Goal: Task Accomplishment & Management: Use online tool/utility

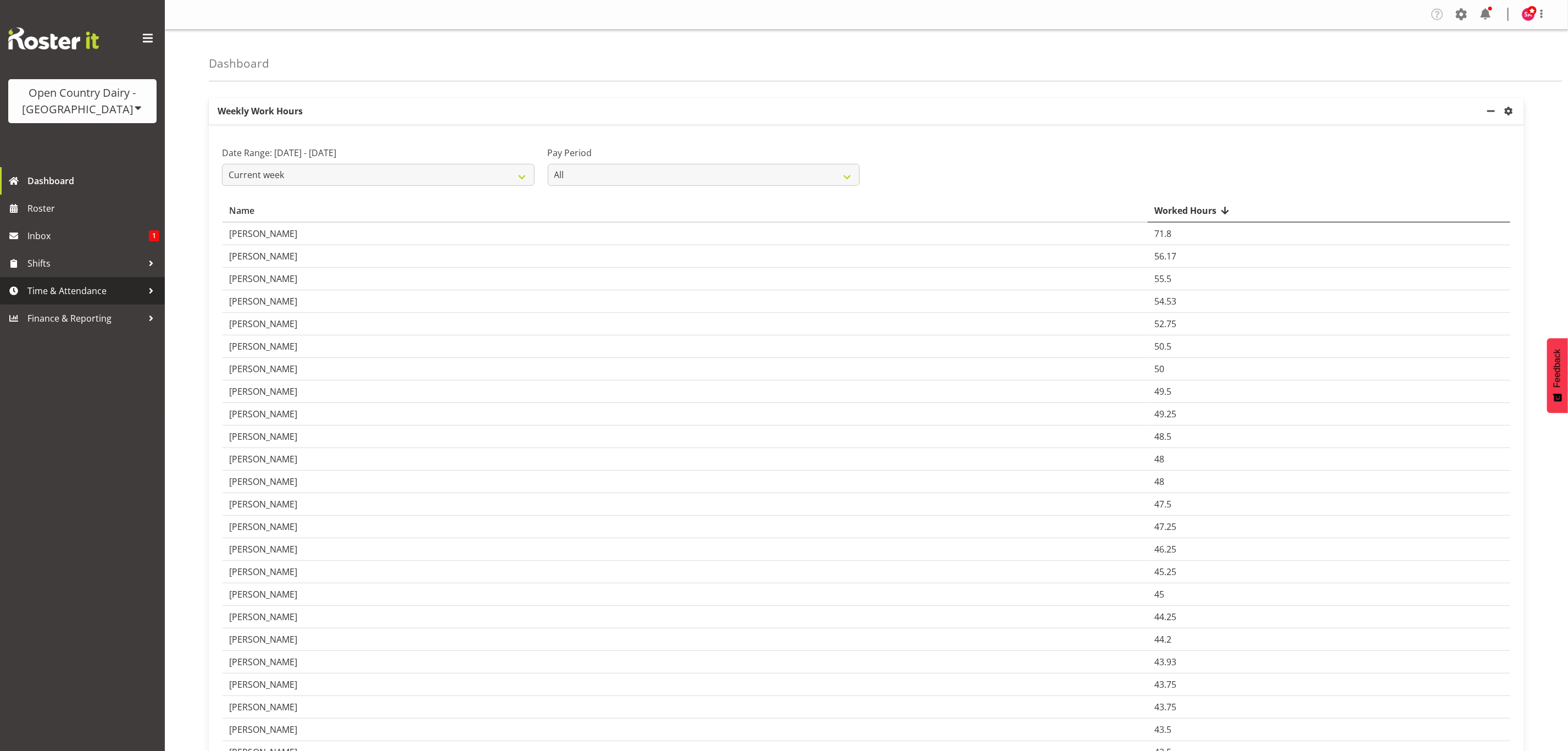
click at [58, 285] on span "Time & Attendance" at bounding box center [85, 290] width 116 height 17
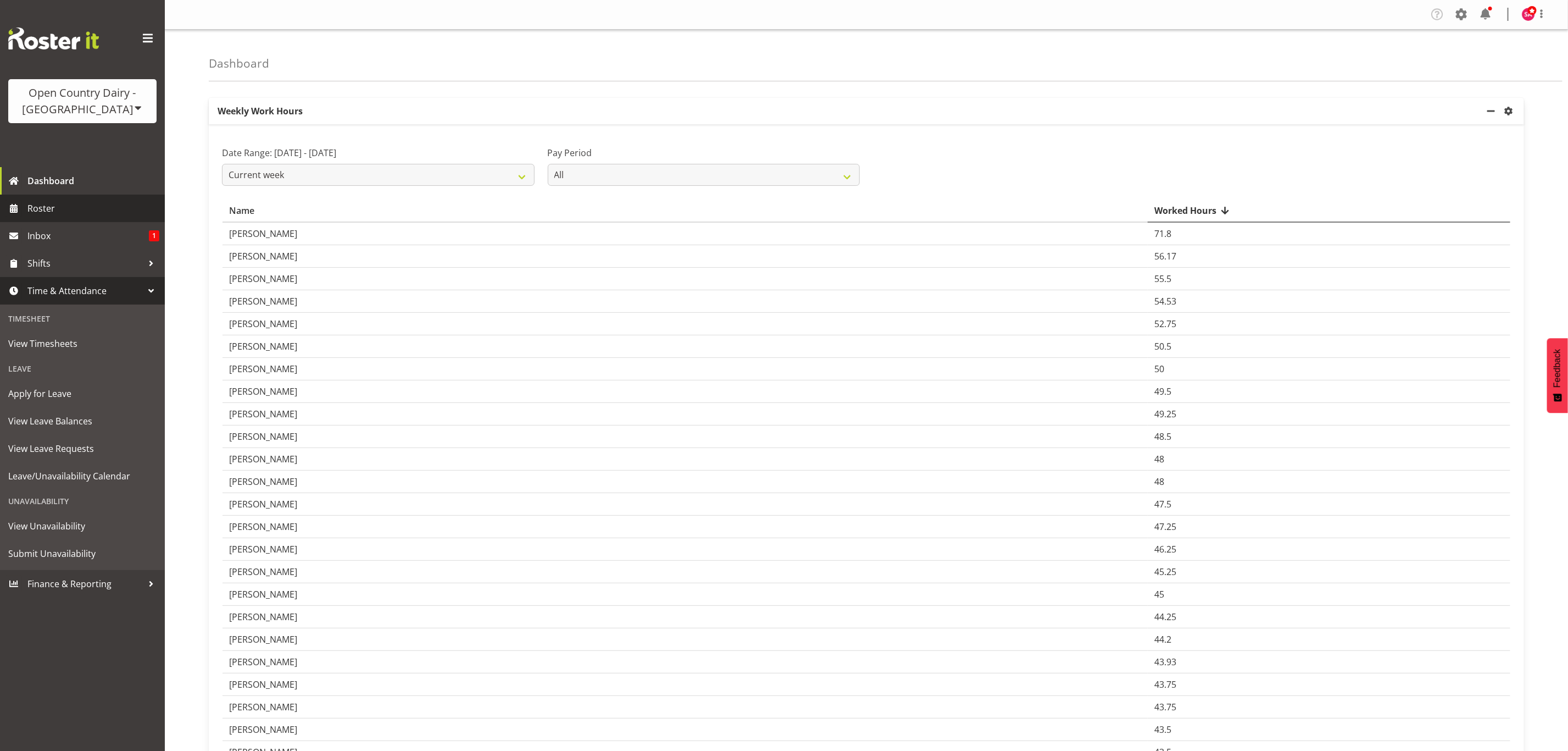
click at [61, 216] on span "Roster" at bounding box center [93, 208] width 132 height 17
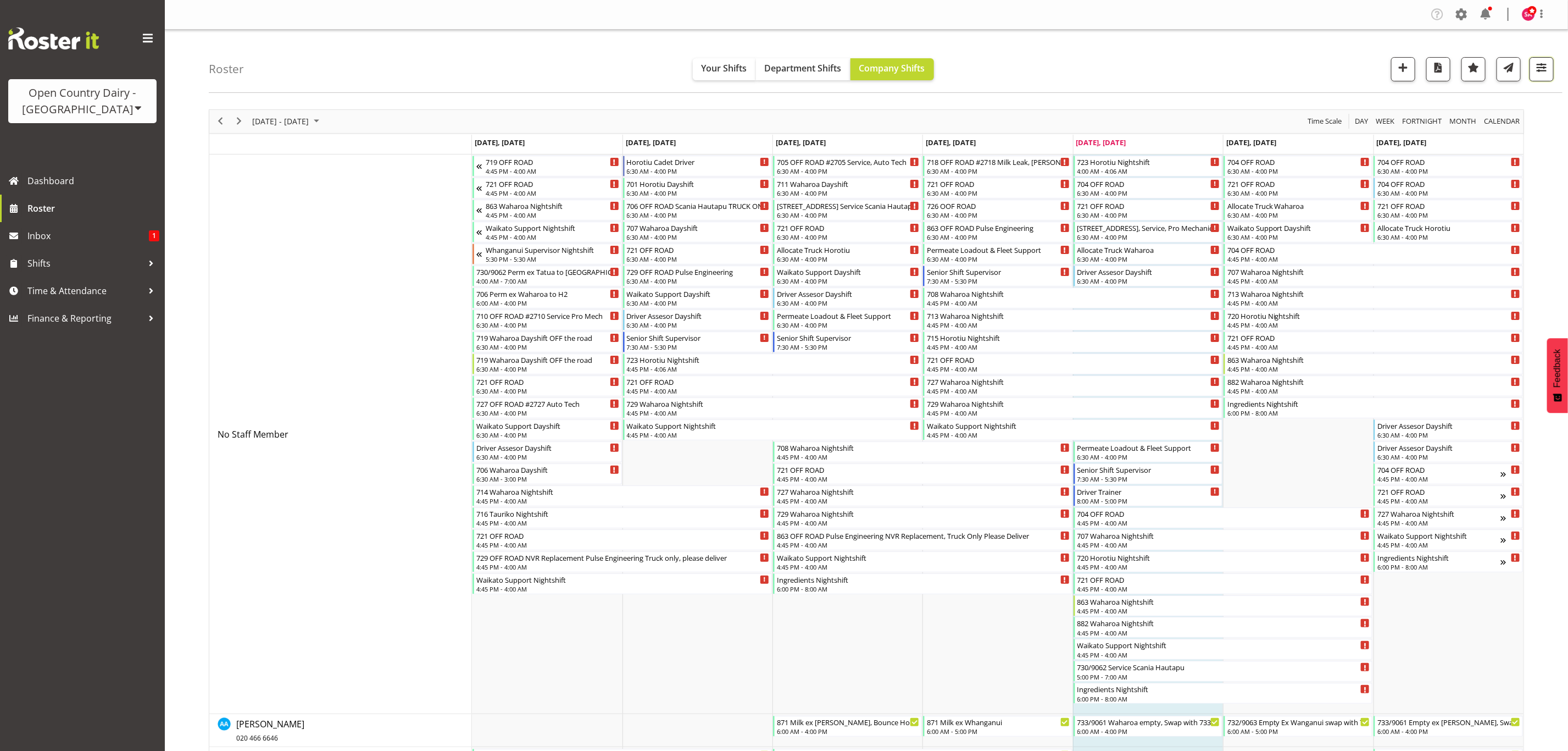
click at [1541, 73] on span "button" at bounding box center [1541, 67] width 14 height 14
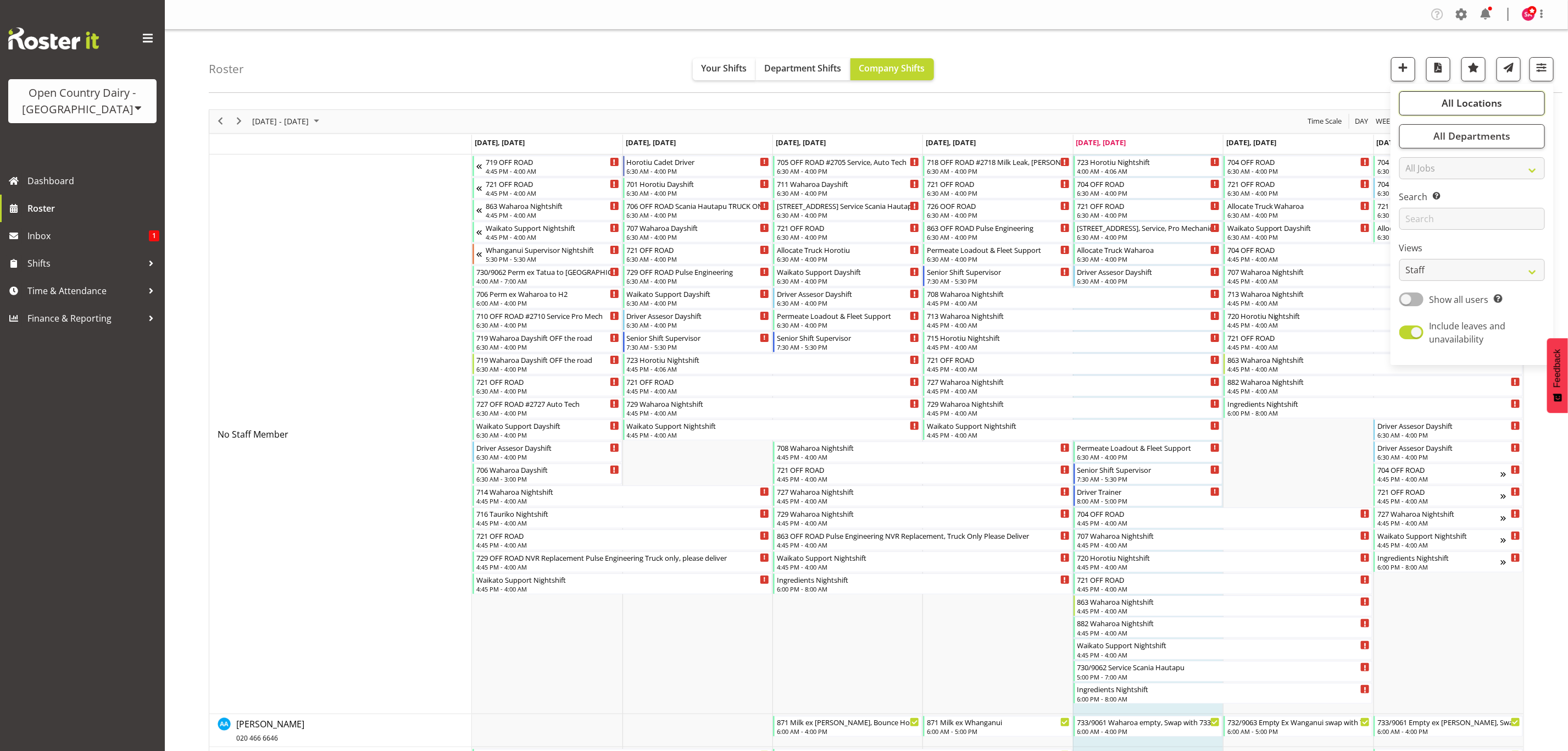
click at [1465, 109] on span "All Locations" at bounding box center [1472, 103] width 60 height 13
click at [1451, 272] on select "Staff Role Shift - Horizontal Shift - Vertical Staff - Location" at bounding box center [1472, 270] width 146 height 22
select select "shift"
click at [1399, 259] on select "Staff Role Shift - Horizontal Shift - Vertical Staff - Location" at bounding box center [1472, 270] width 146 height 22
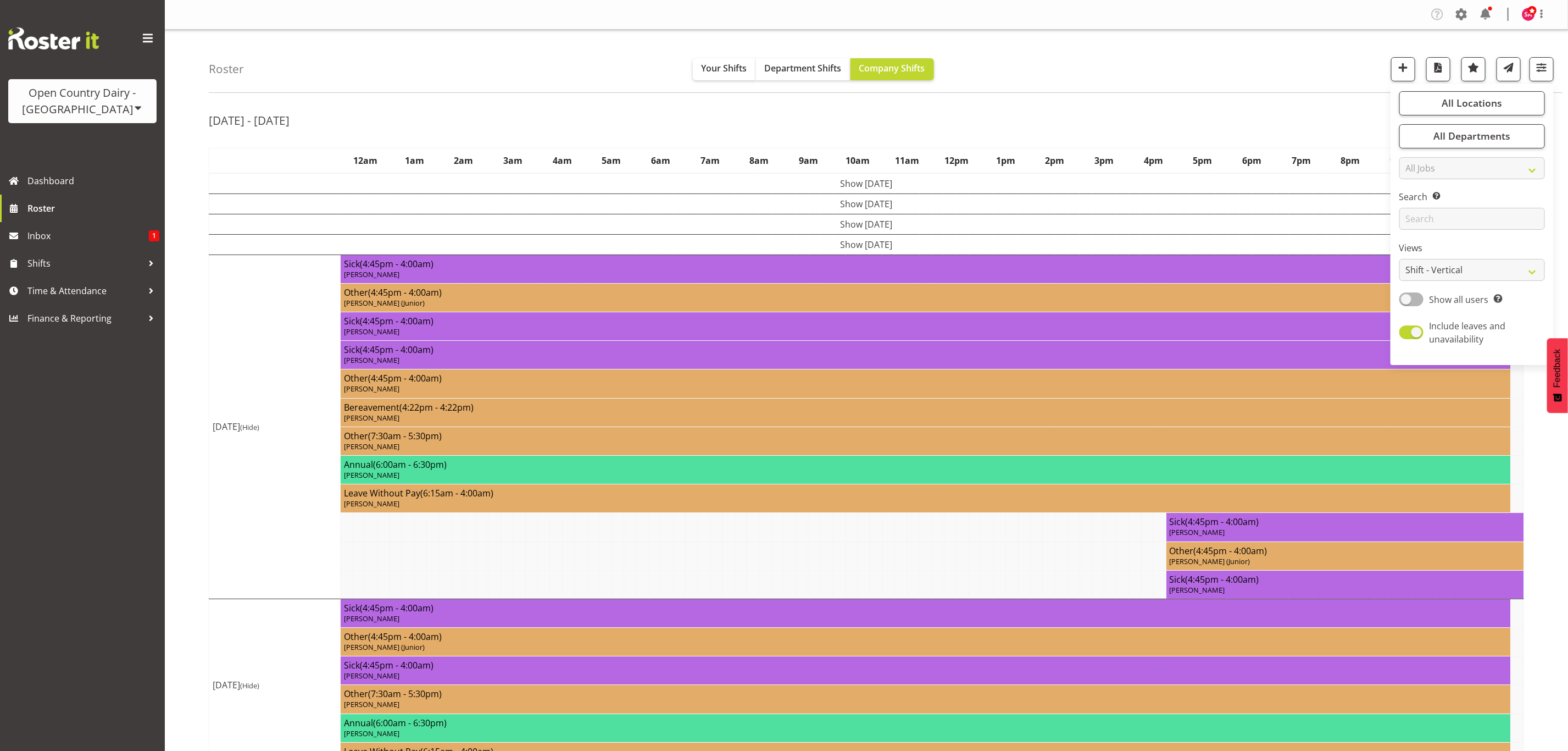
click at [1163, 52] on div "Roster Your Shifts Department Shifts Company Shifts All Locations Clear Ingredi…" at bounding box center [886, 61] width 1354 height 63
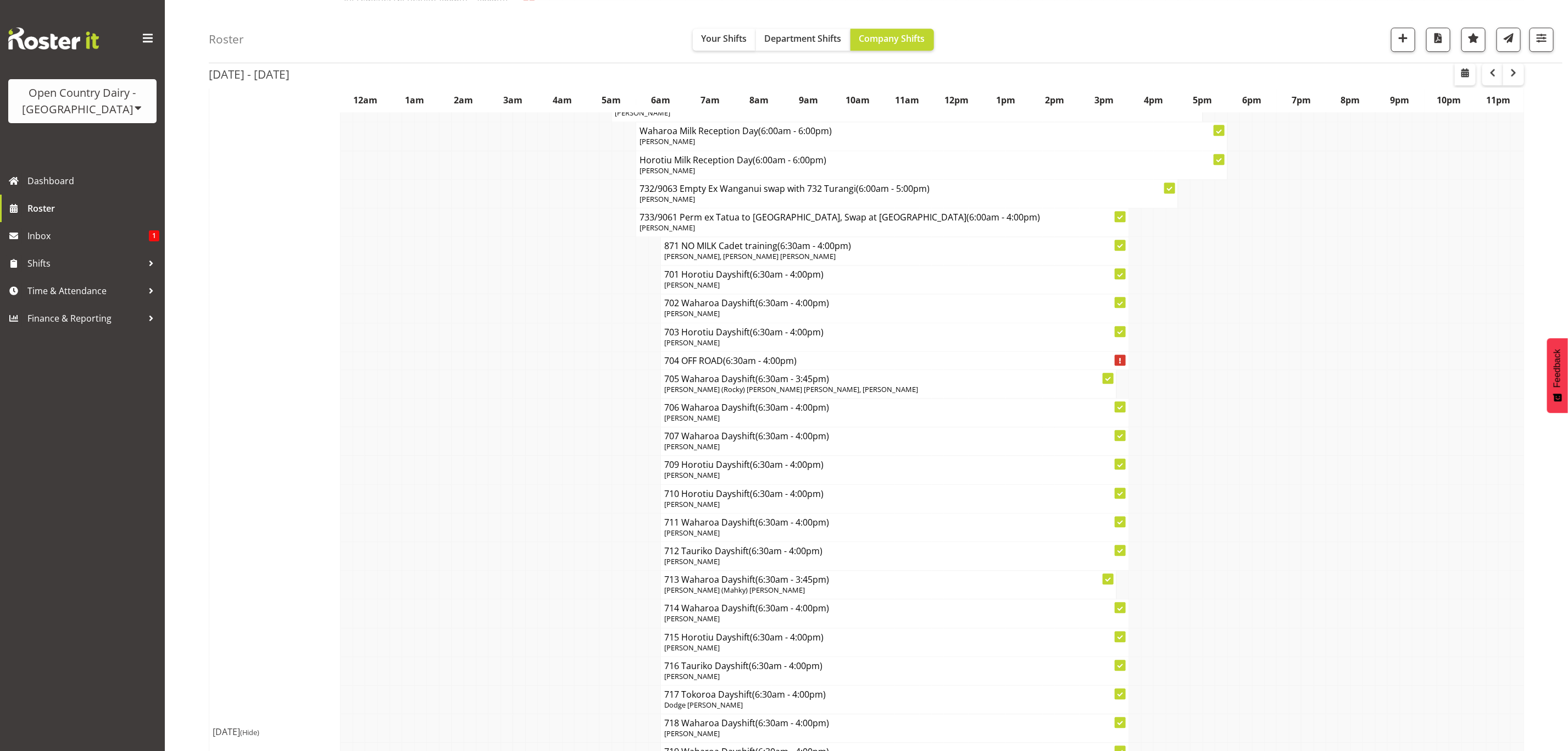
scroll to position [5069, 0]
